Goal: Information Seeking & Learning: Learn about a topic

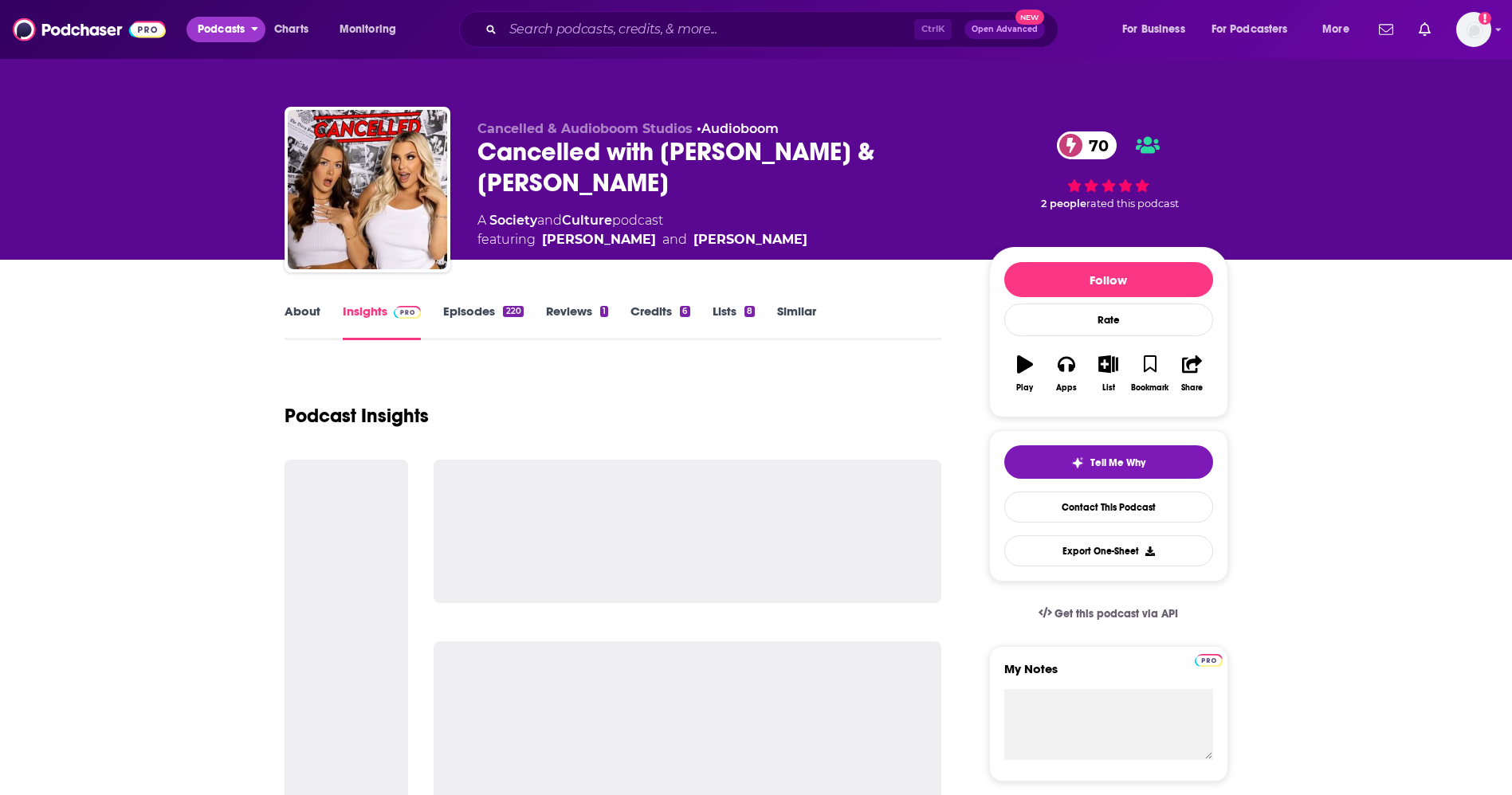
click at [231, 39] on span "Podcasts" at bounding box center [220, 29] width 47 height 22
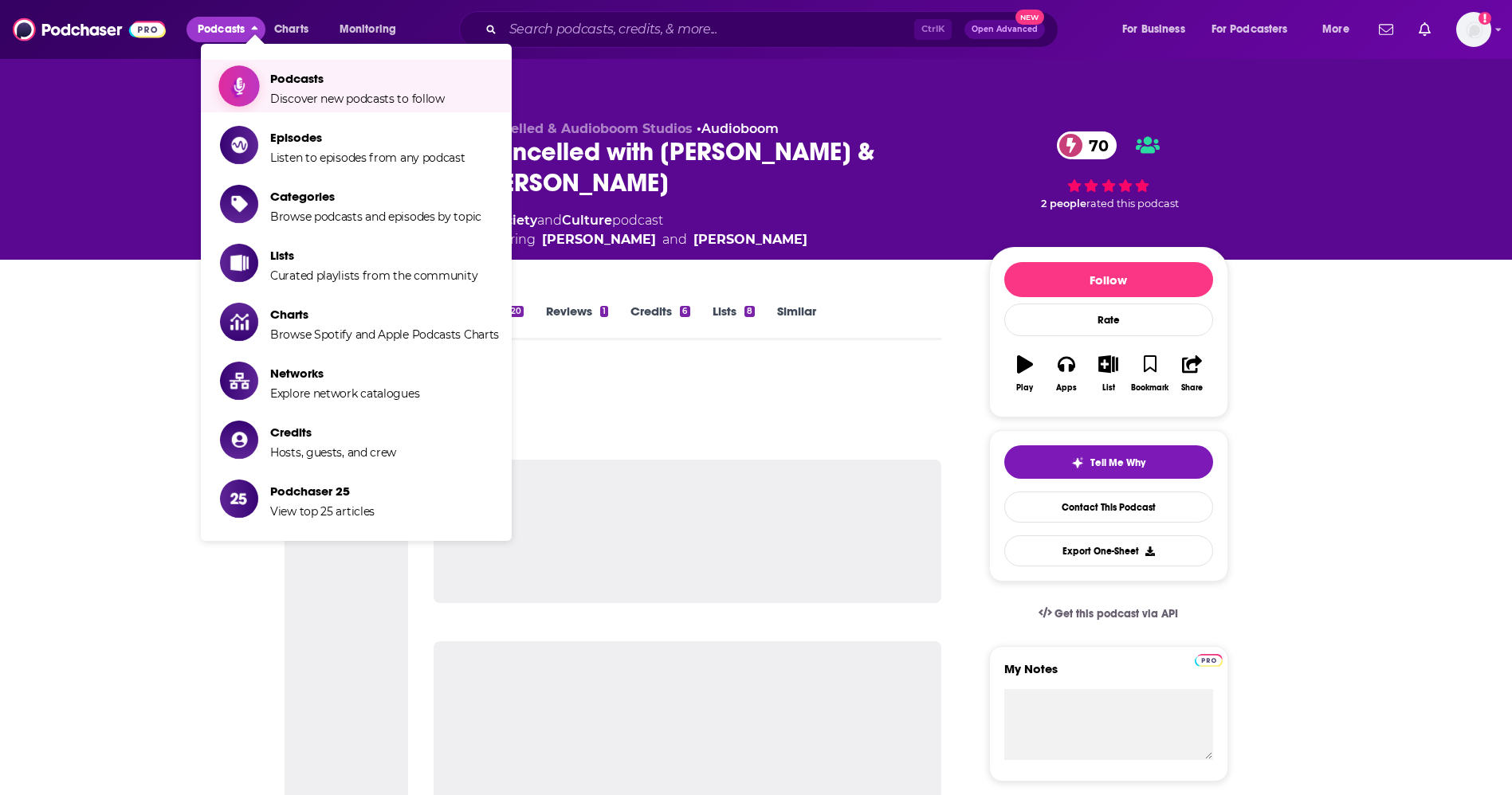
click at [289, 91] on span "Discover new podcasts to follow" at bounding box center [357, 98] width 174 height 14
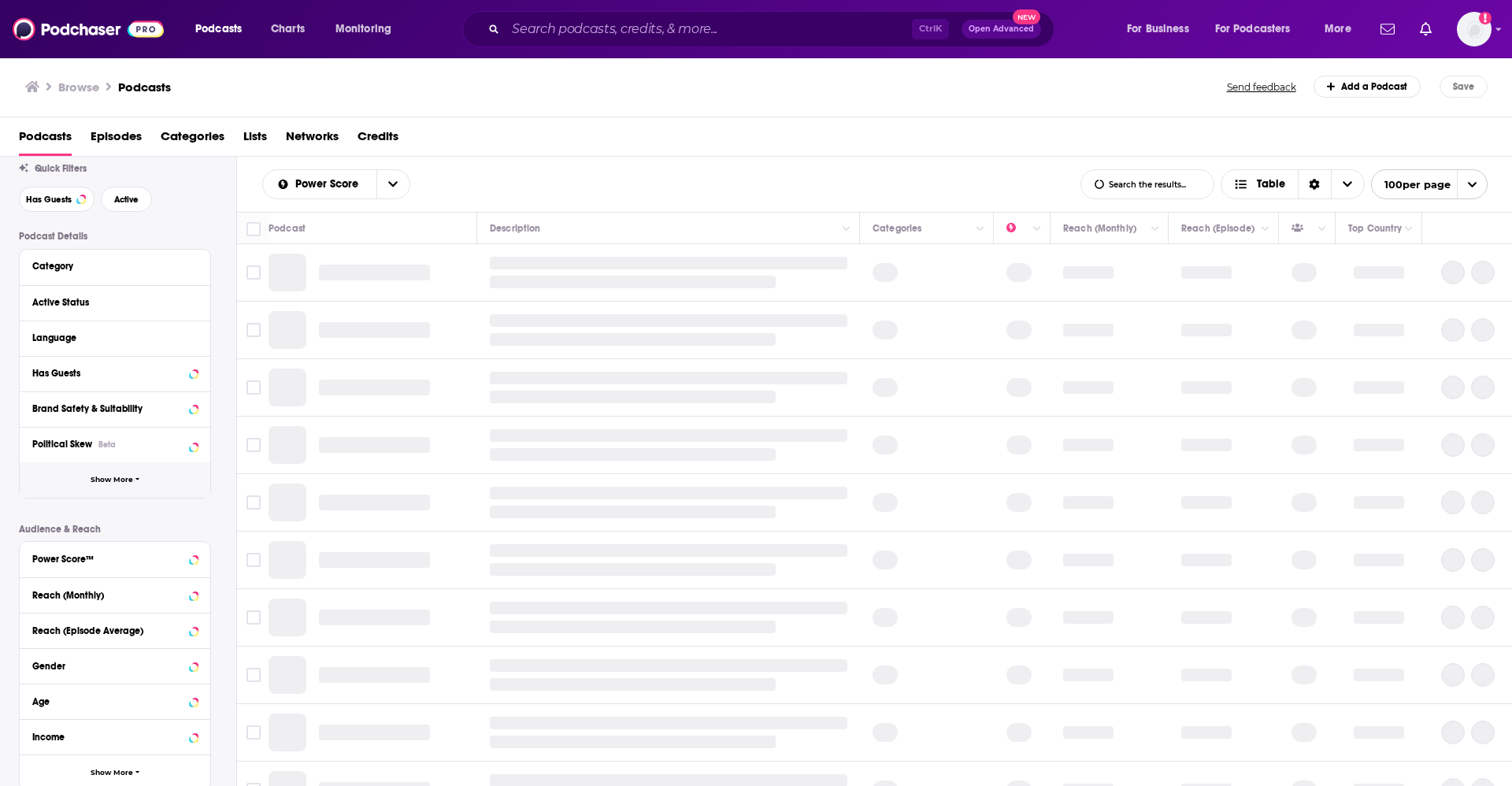
scroll to position [118, 0]
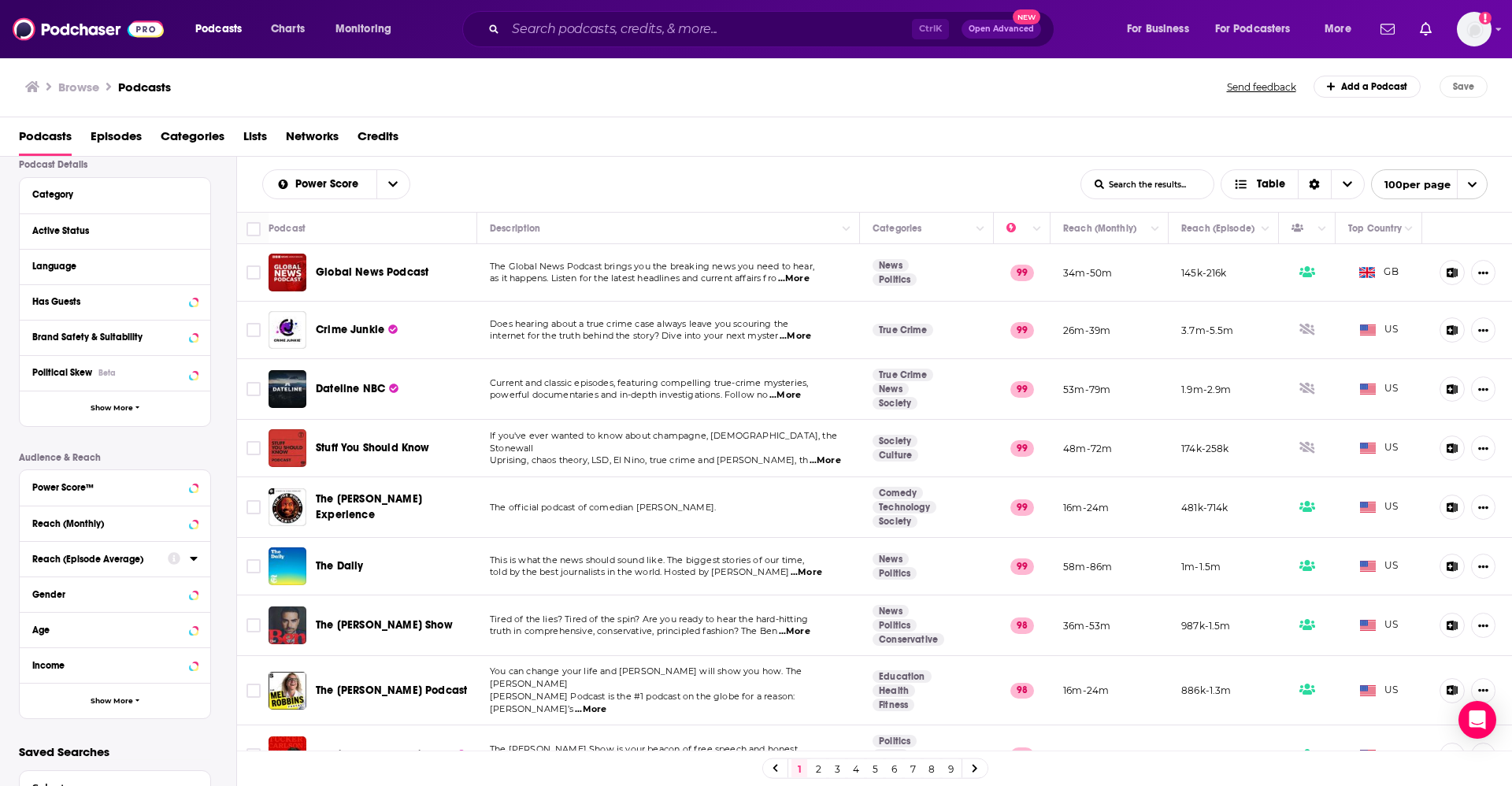
drag, startPoint x: 191, startPoint y: 563, endPoint x: 205, endPoint y: 563, distance: 14.0
click at [191, 563] on icon at bounding box center [194, 558] width 8 height 12
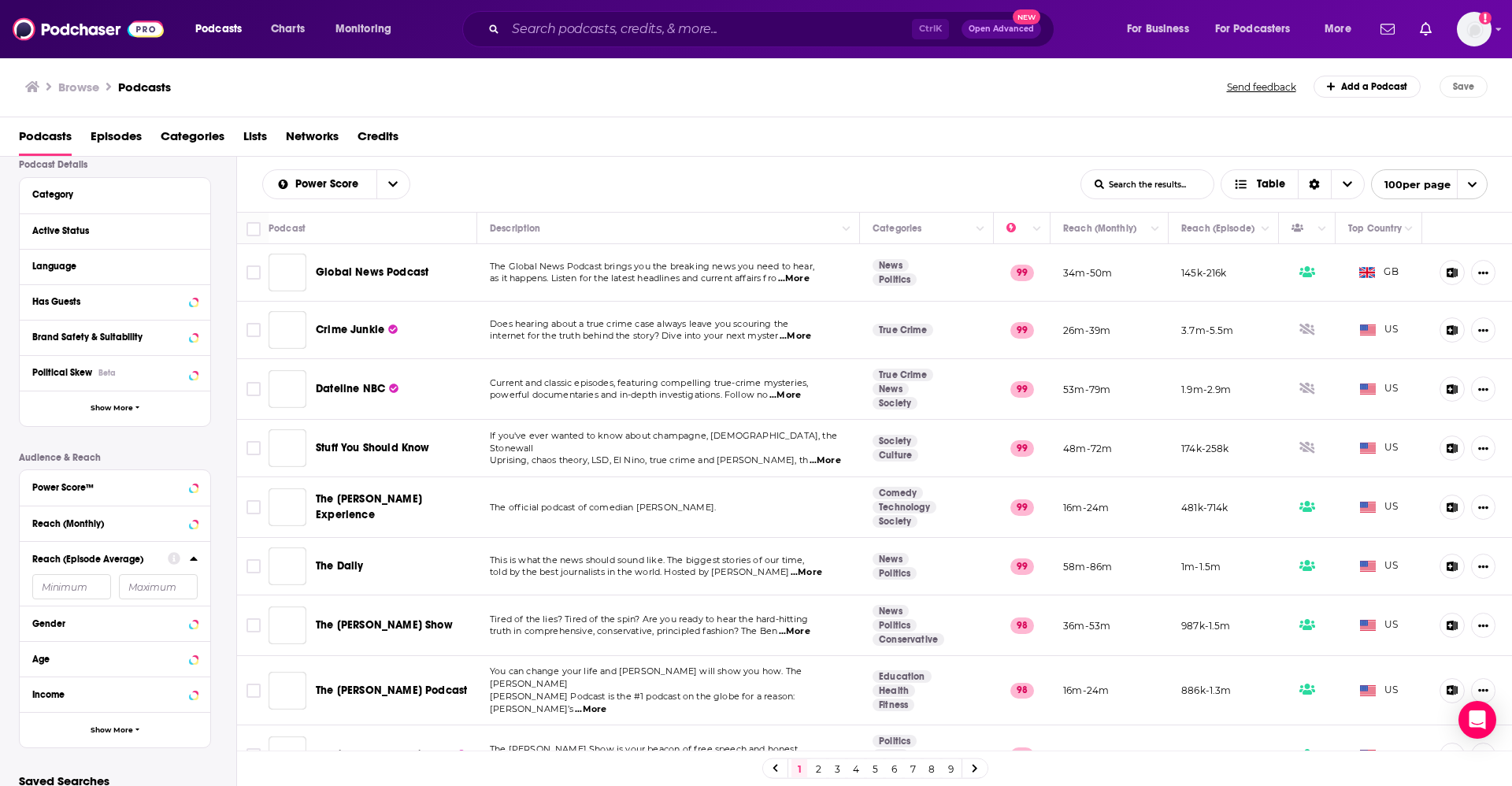
click at [61, 586] on input "number" at bounding box center [71, 586] width 79 height 26
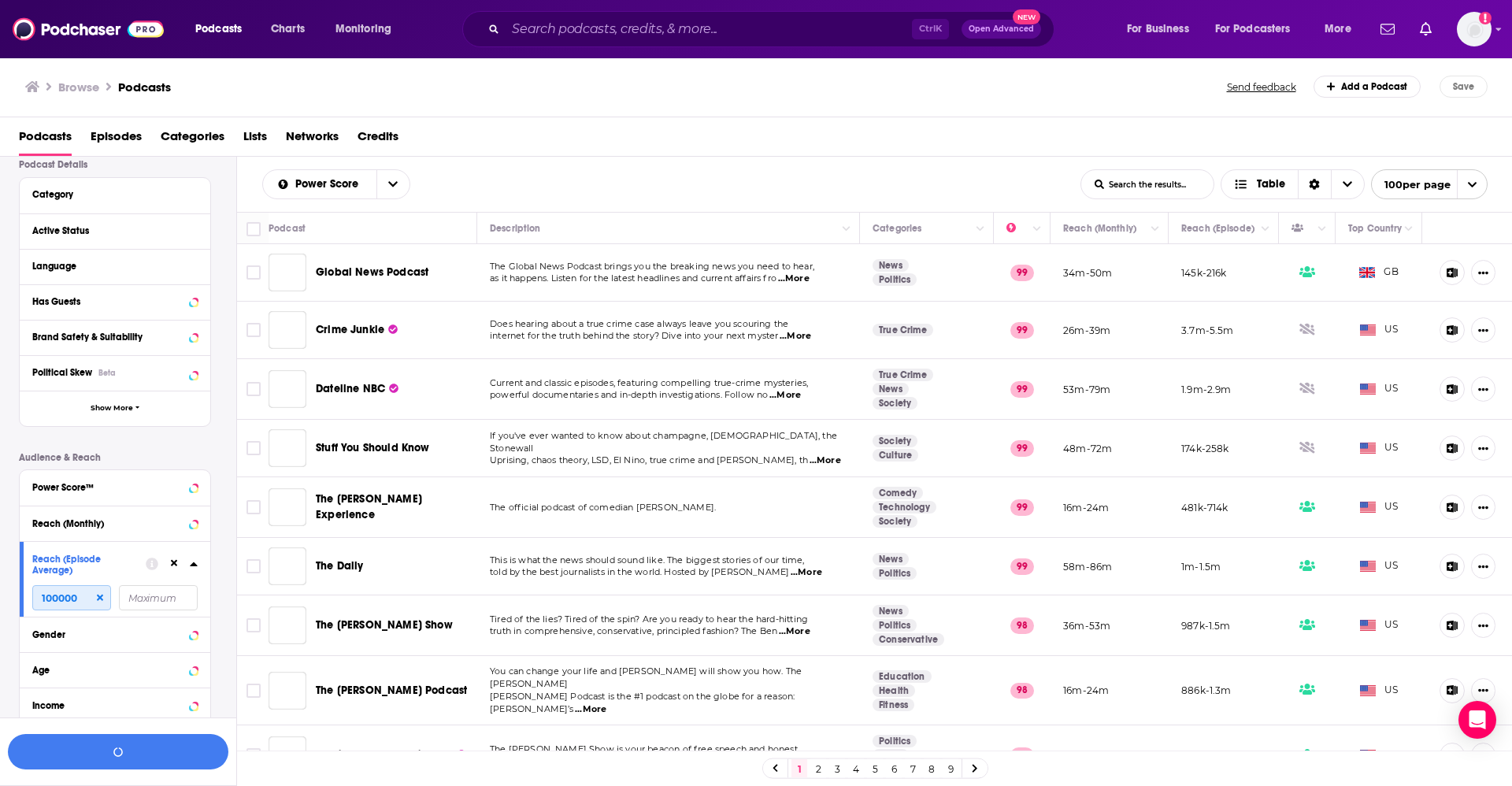
scroll to position [158, 0]
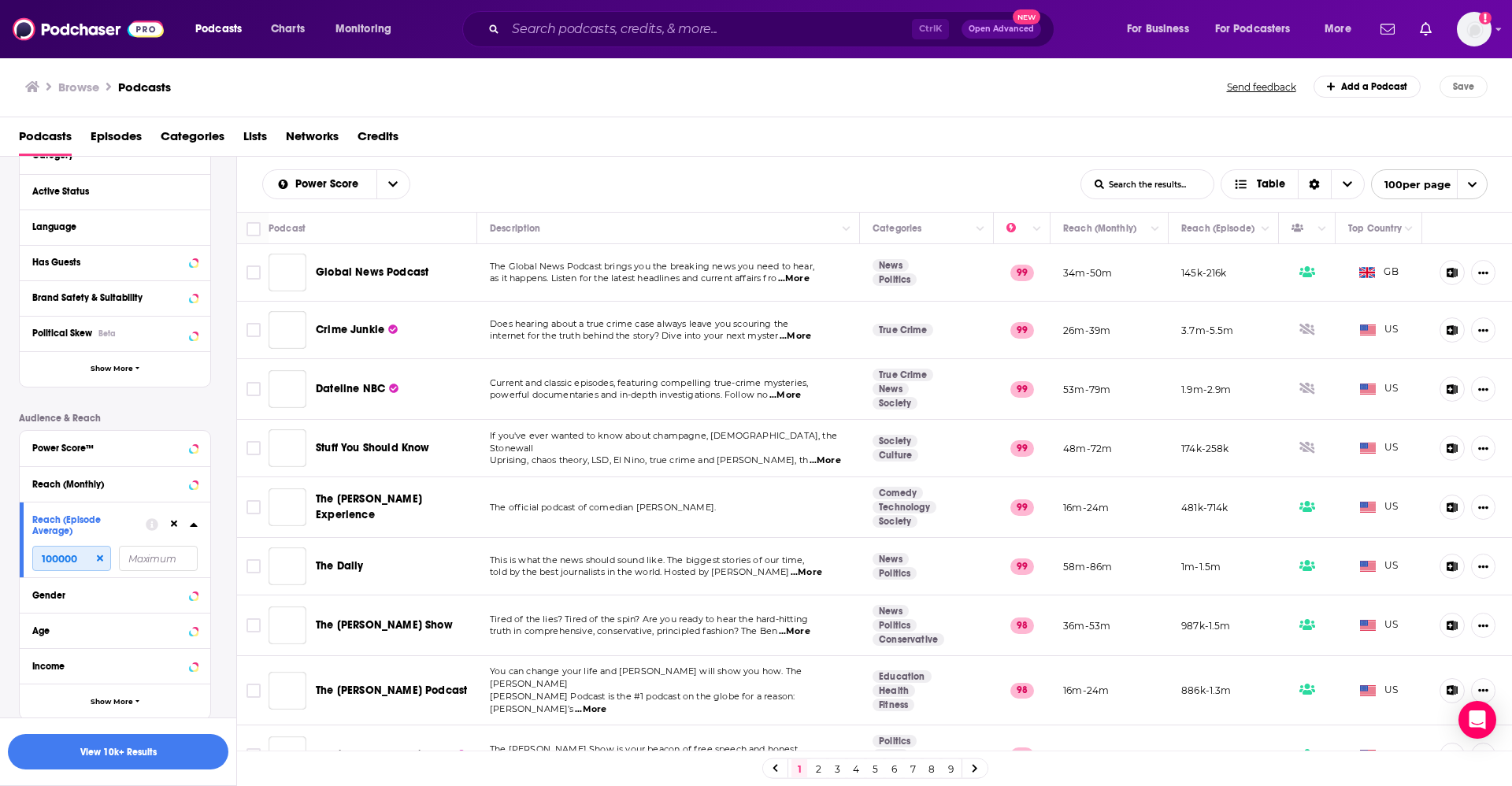
type input "100000"
click at [122, 232] on div "Language" at bounding box center [109, 227] width 155 height 11
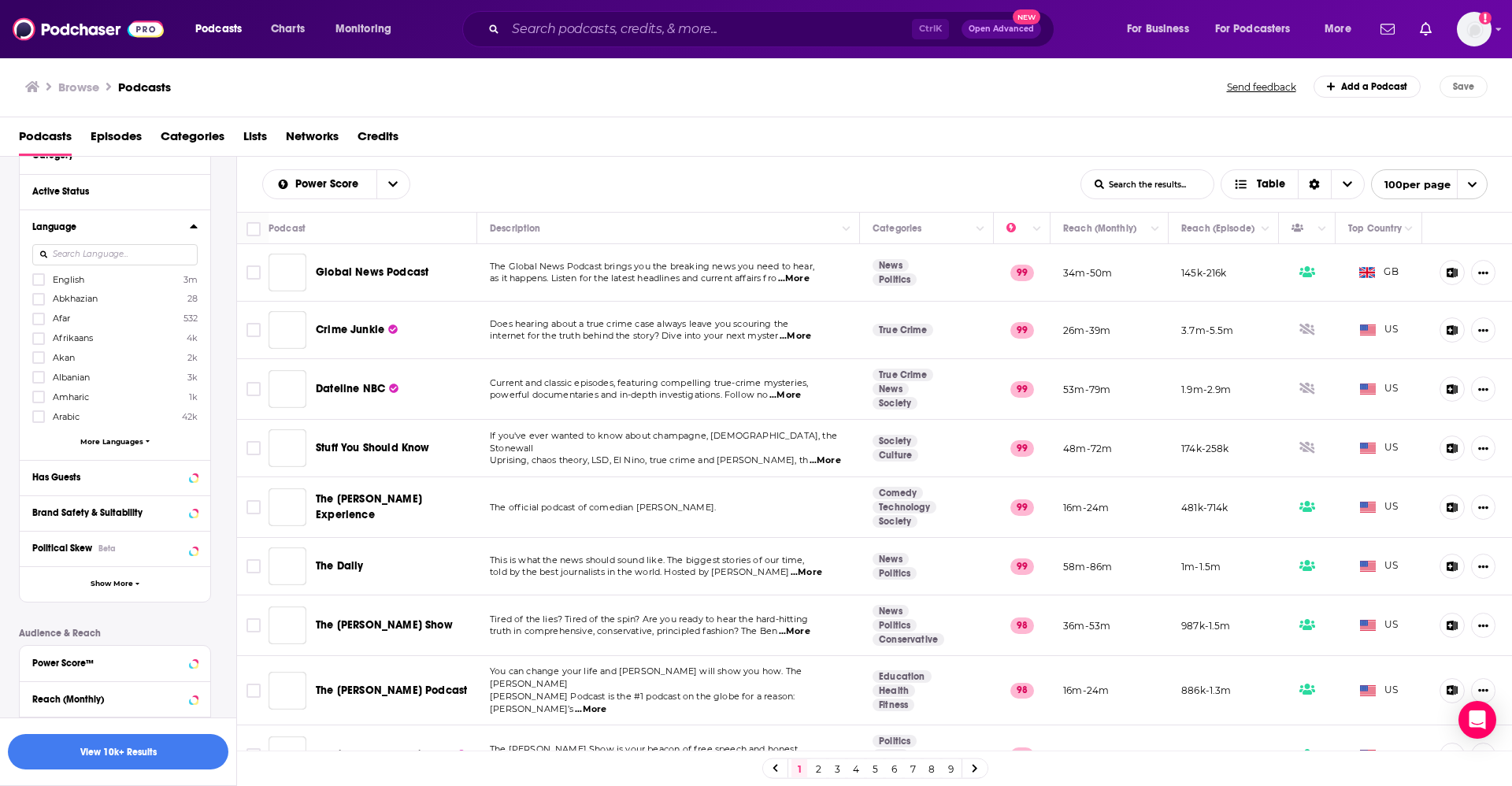
scroll to position [0, 0]
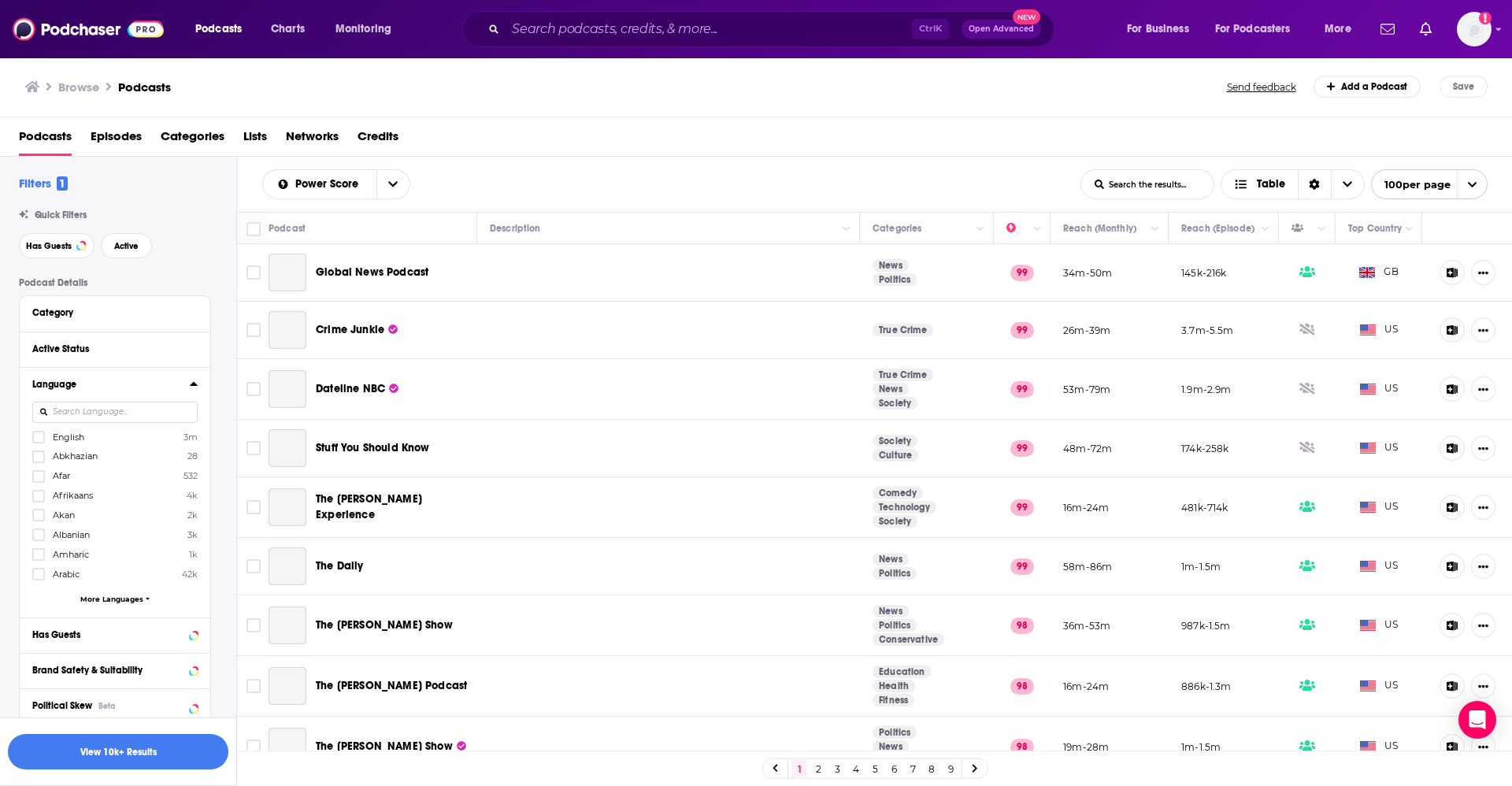
click at [86, 439] on label "English 3m" at bounding box center [115, 436] width 165 height 13
click at [39, 442] on input "multiSelectOption-en-0" at bounding box center [39, 442] width 0 height 0
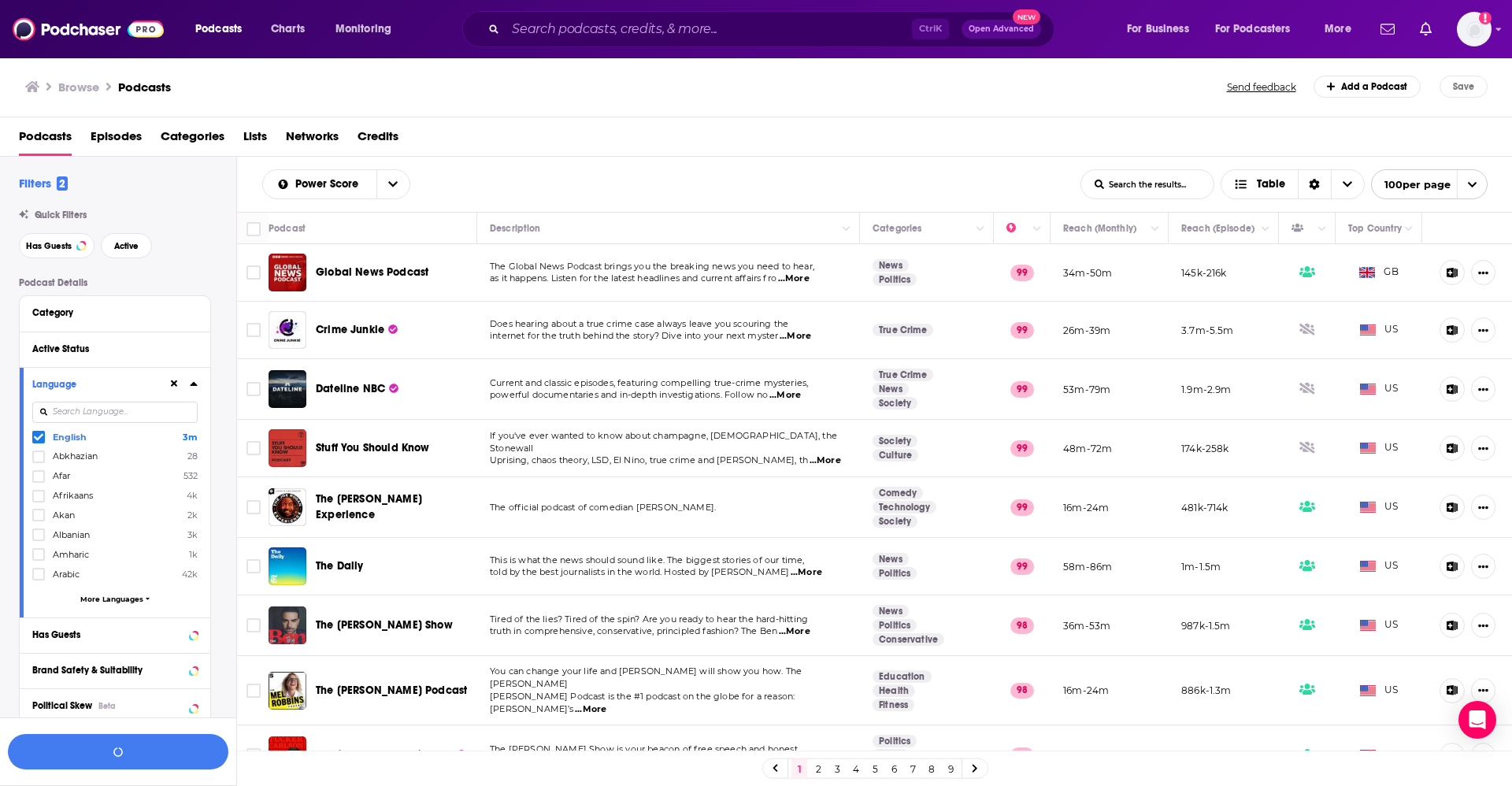
click at [40, 442] on span at bounding box center [38, 436] width 12 height 12
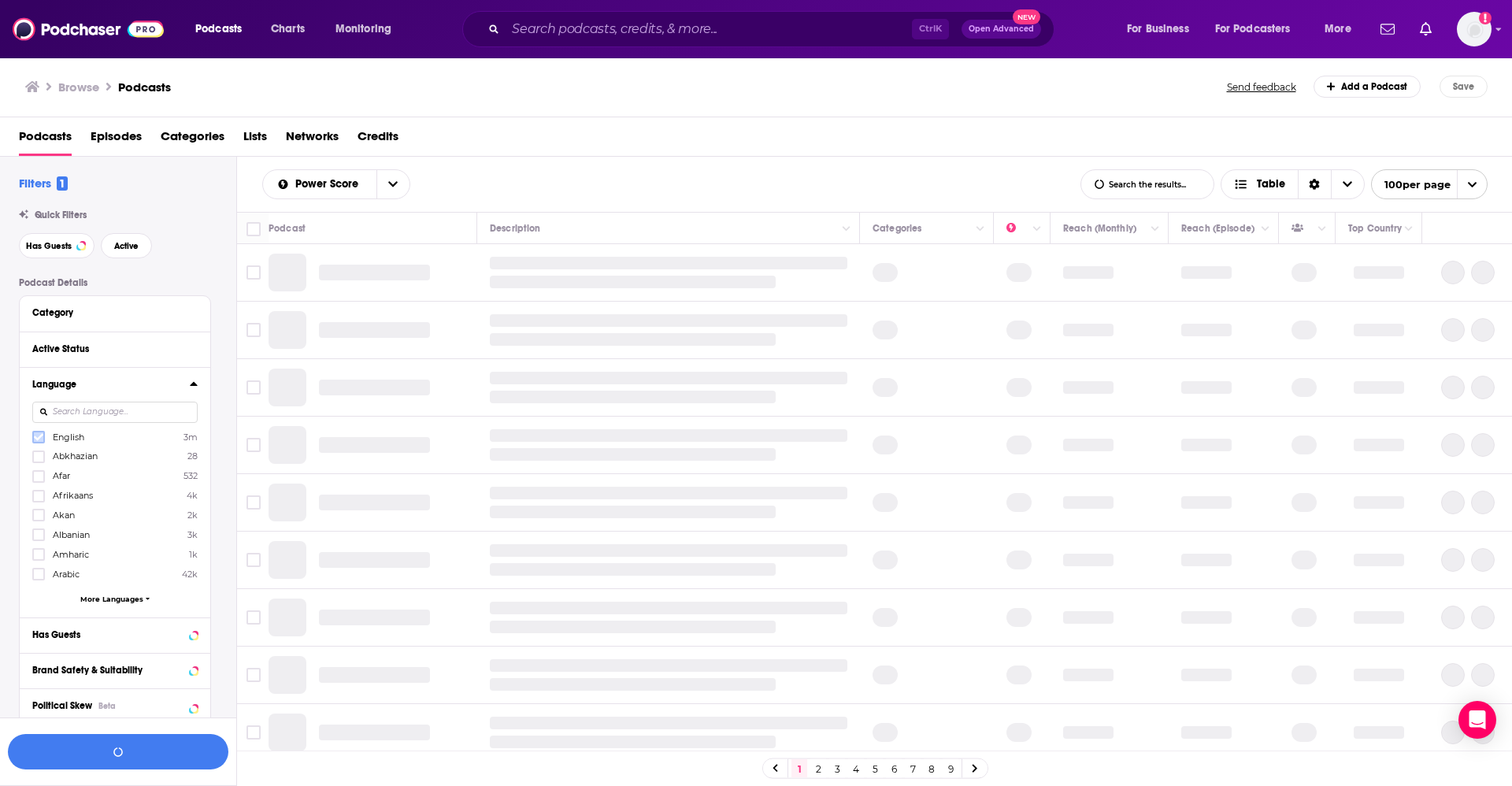
click at [40, 442] on label at bounding box center [38, 436] width 12 height 12
click at [195, 381] on icon at bounding box center [194, 383] width 8 height 12
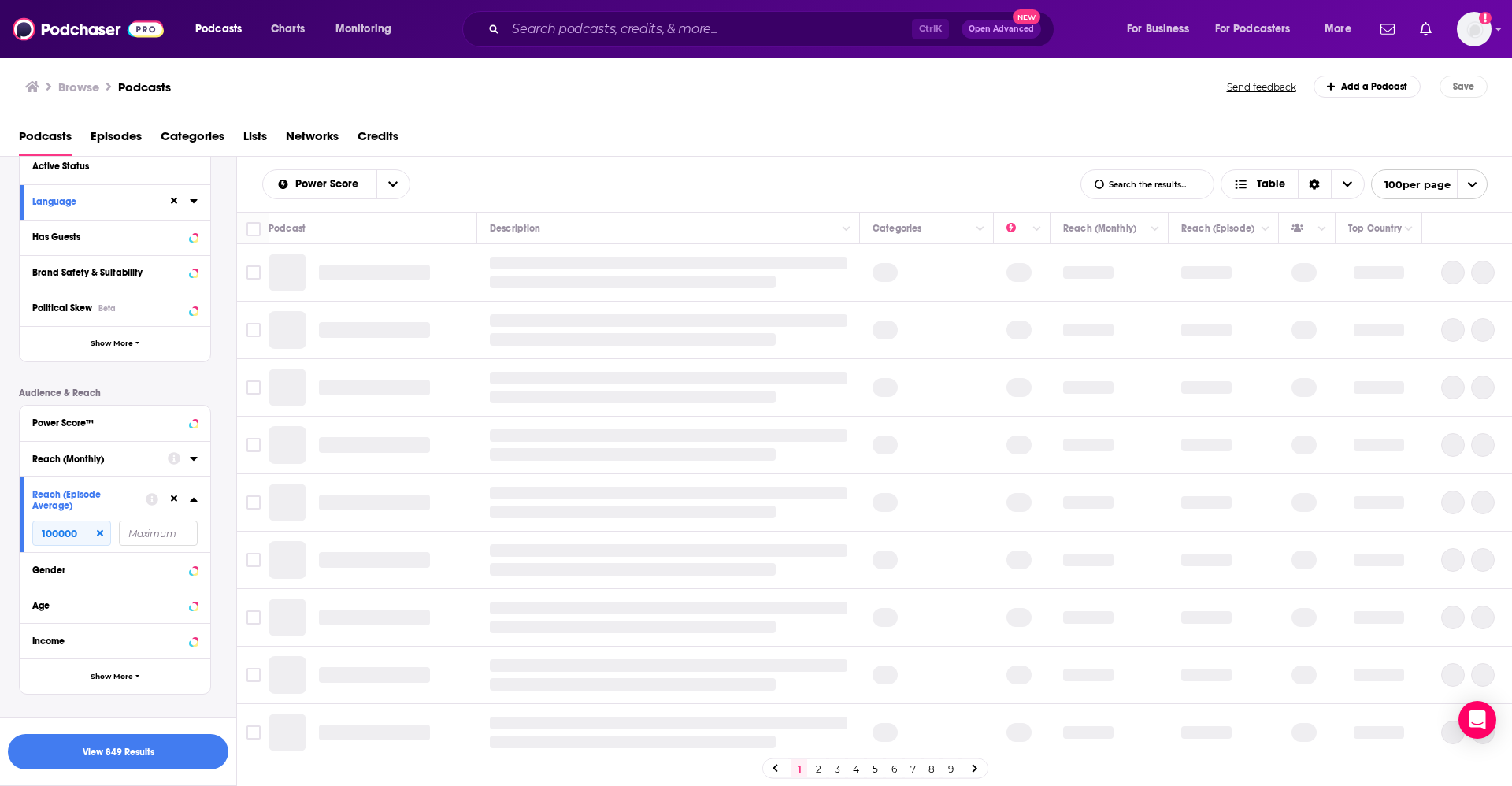
scroll to position [89, 0]
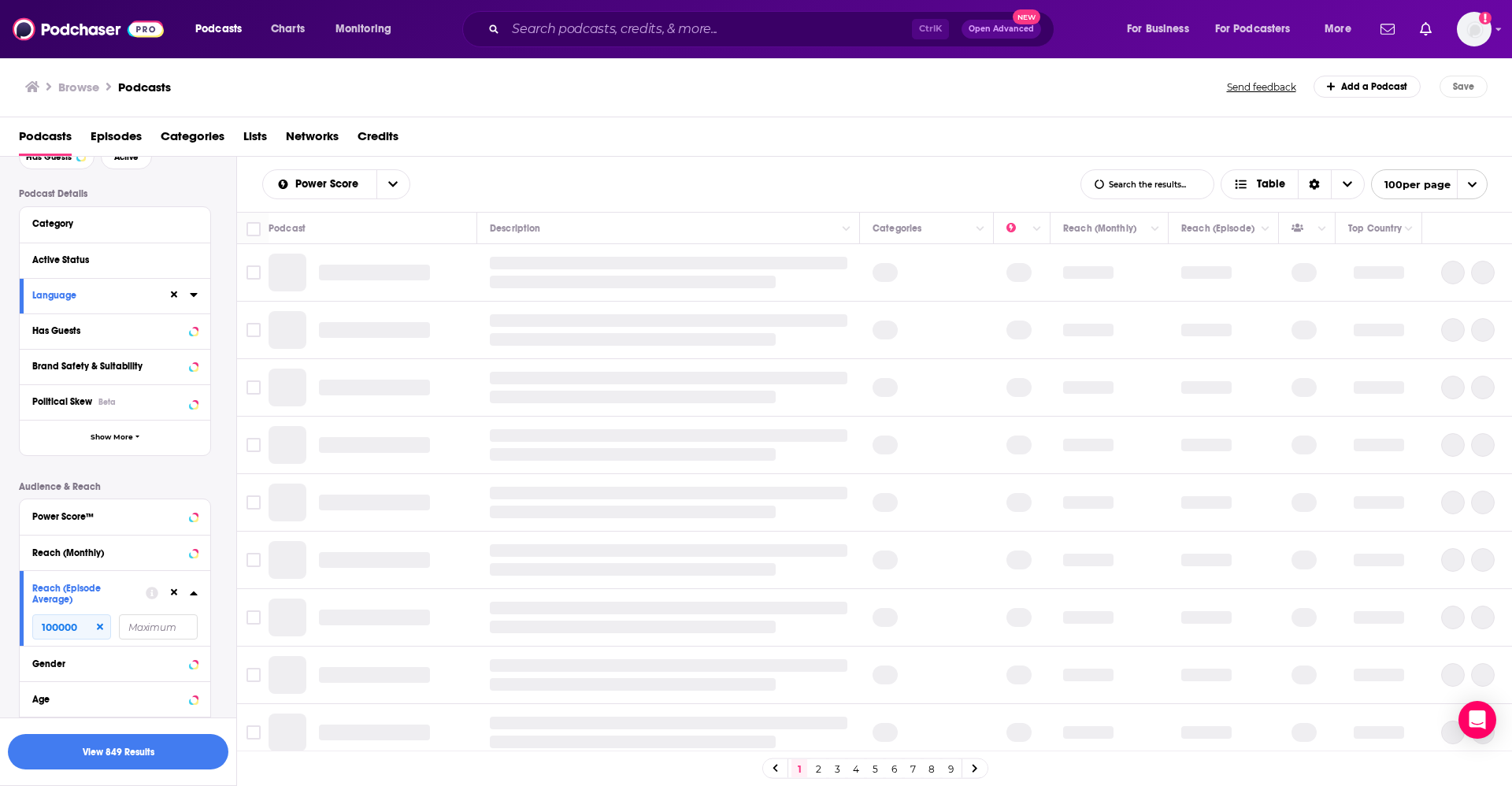
click at [146, 620] on input "number" at bounding box center [158, 626] width 79 height 26
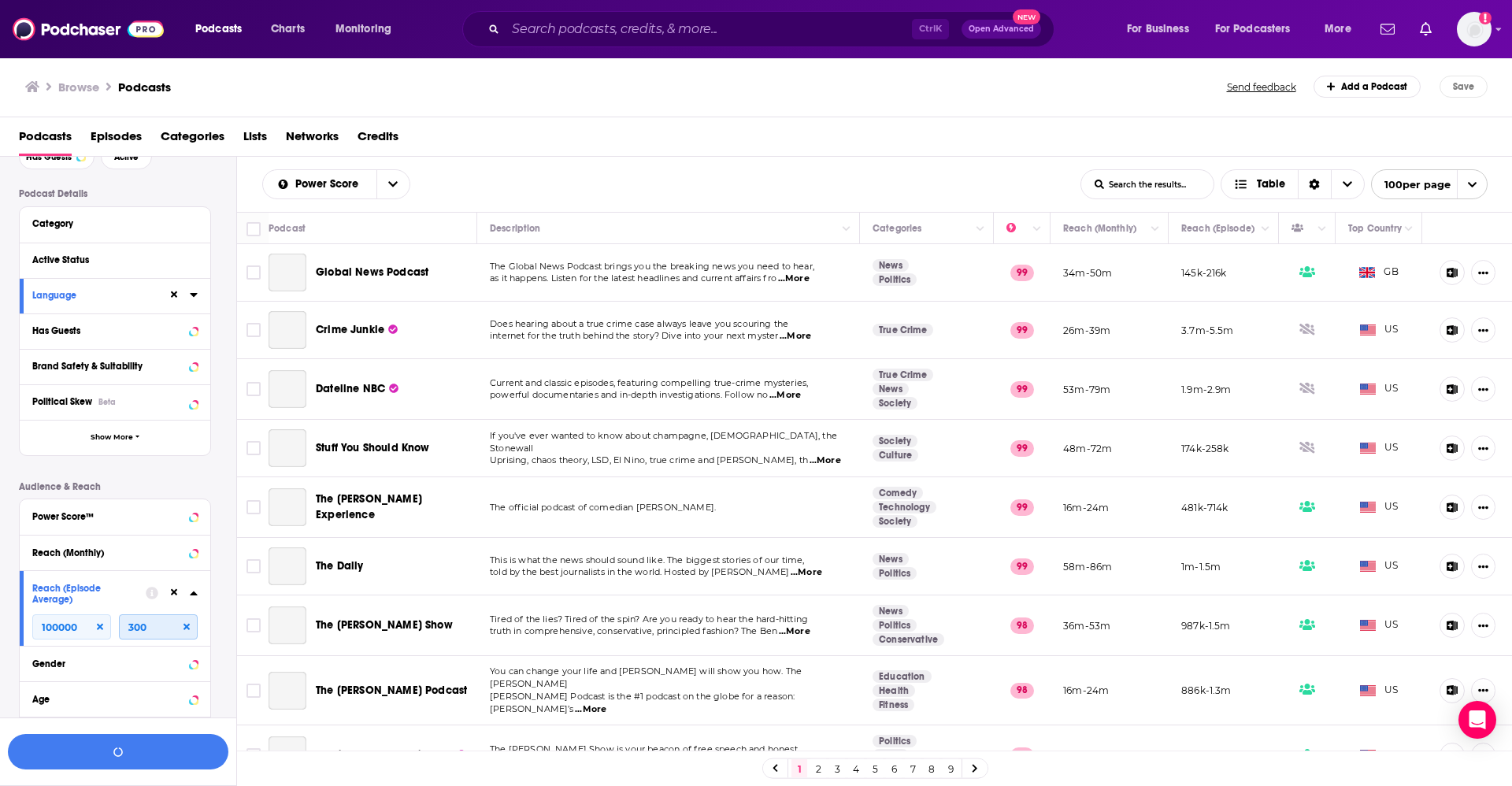
click at [160, 626] on input "300" at bounding box center [158, 626] width 79 height 26
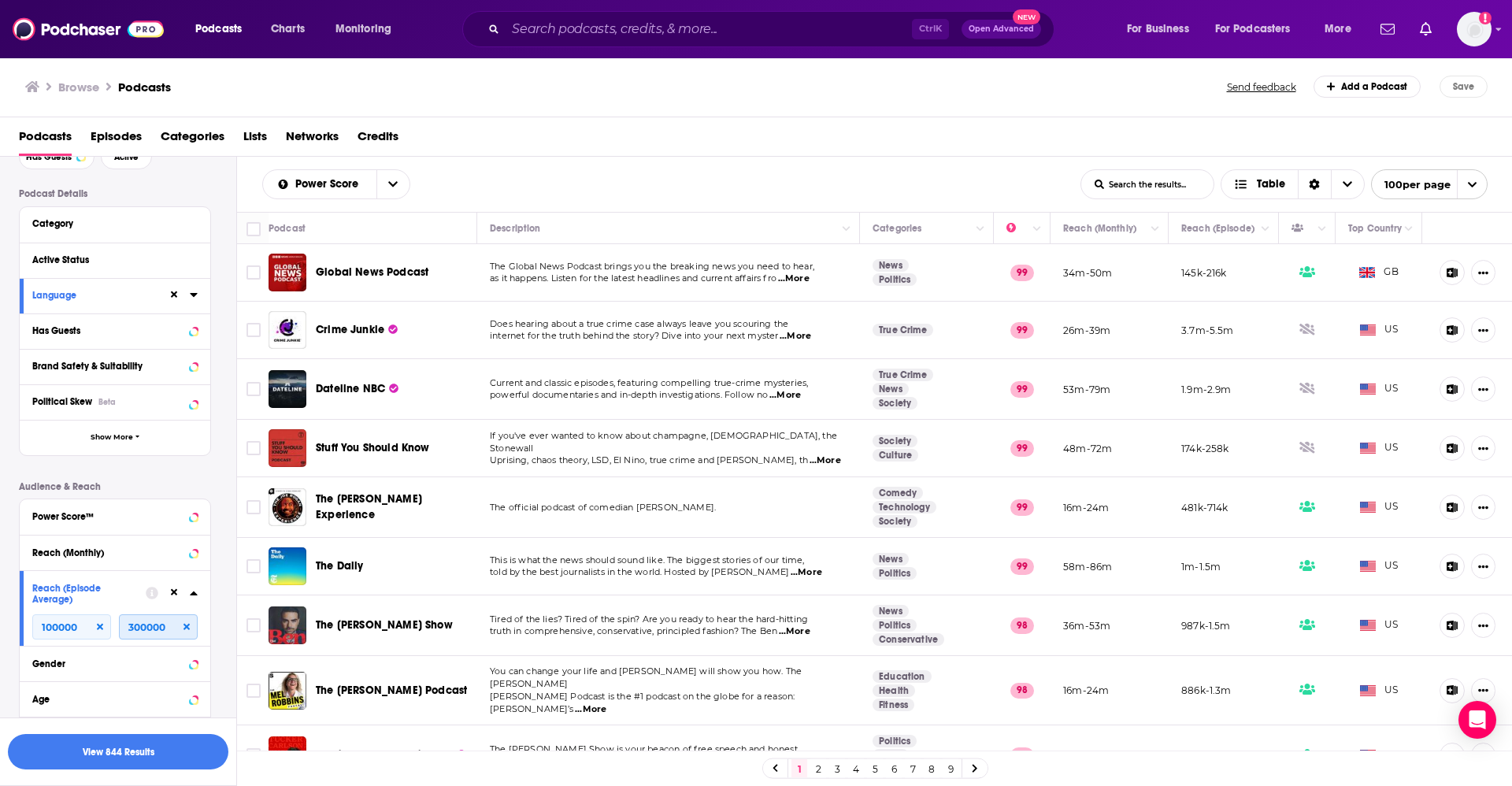
click at [150, 626] on input "300000" at bounding box center [158, 626] width 79 height 26
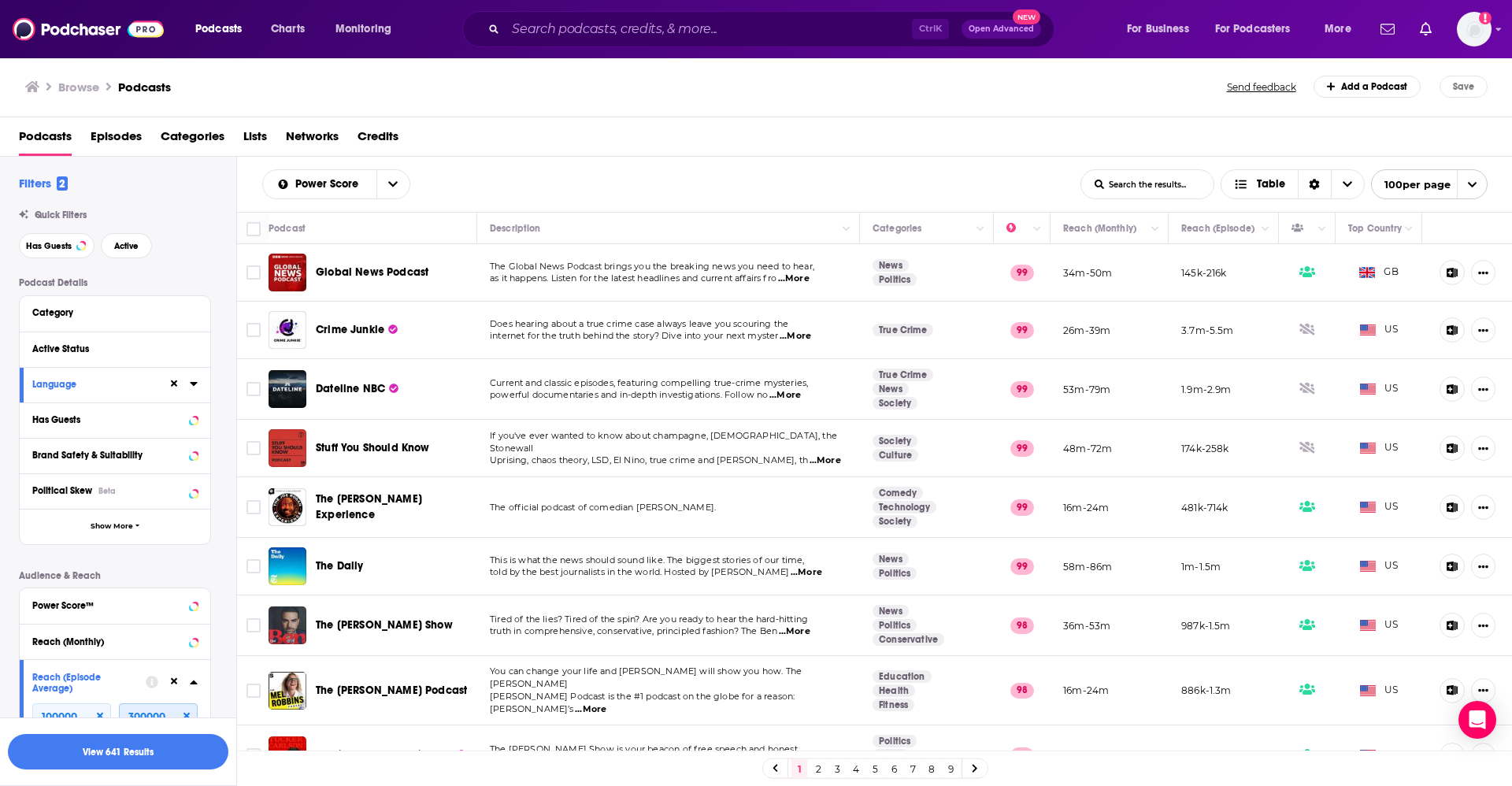
scroll to position [207, 0]
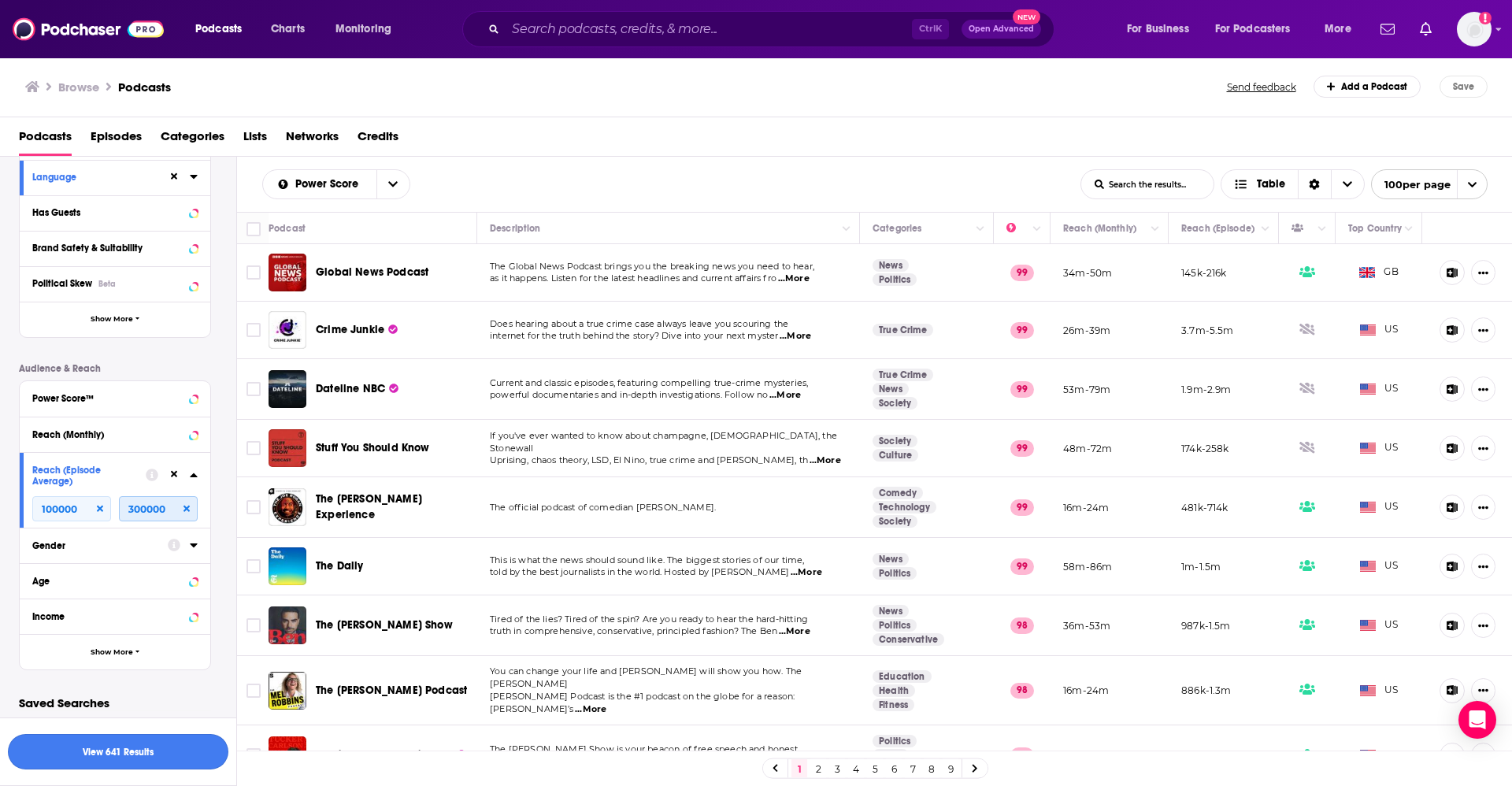
type input "300000"
click at [122, 741] on button "View 641 Results" at bounding box center [118, 751] width 220 height 35
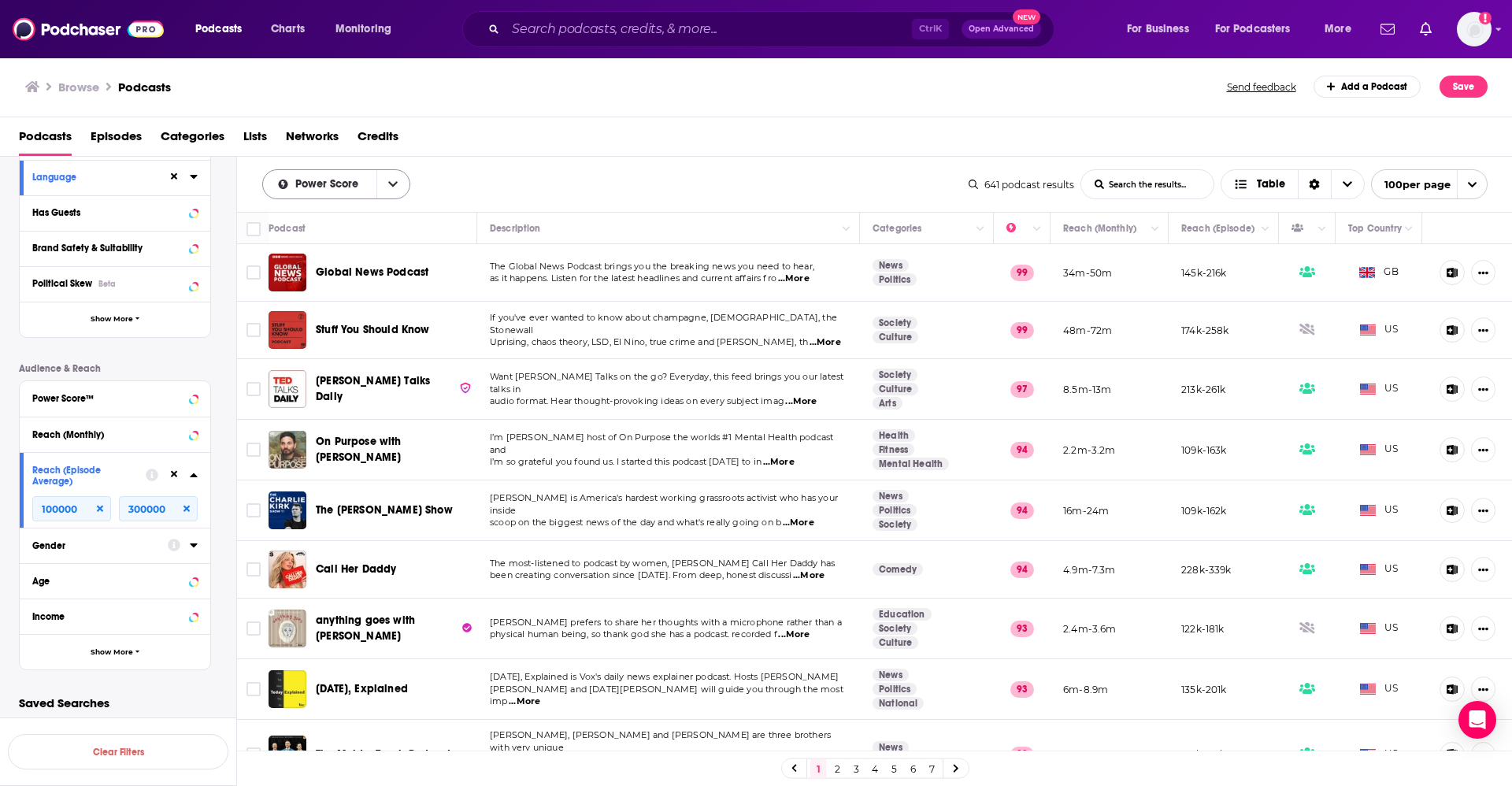
click at [392, 185] on icon "open menu" at bounding box center [392, 184] width 10 height 6
click at [318, 254] on div "New" at bounding box center [336, 266] width 148 height 27
